Goal: Find specific page/section: Find specific page/section

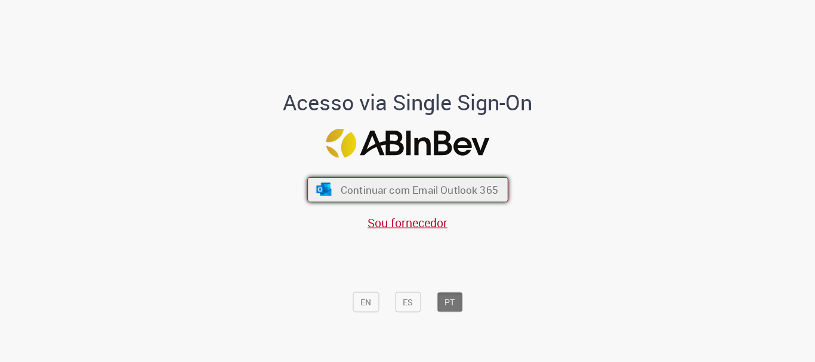
click at [378, 193] on span "Continuar com Email Outlook 365" at bounding box center [418, 190] width 157 height 14
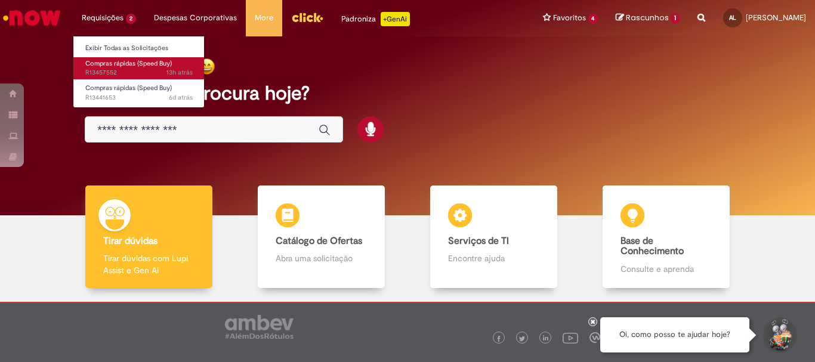
click at [120, 73] on span "13h atrás 13 horas atrás R13457552" at bounding box center [138, 73] width 107 height 10
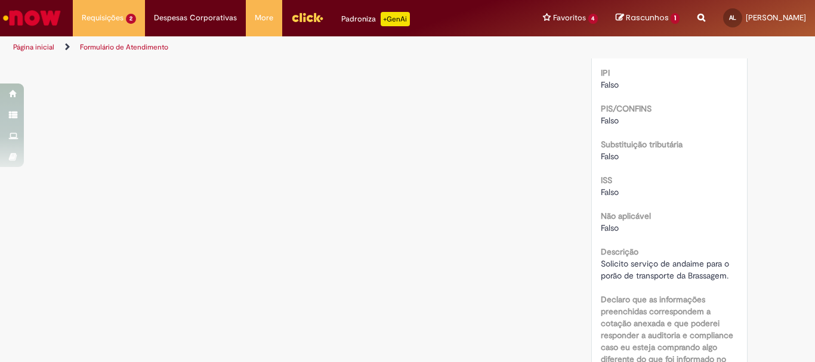
scroll to position [1434, 0]
